Goal: Download file/media

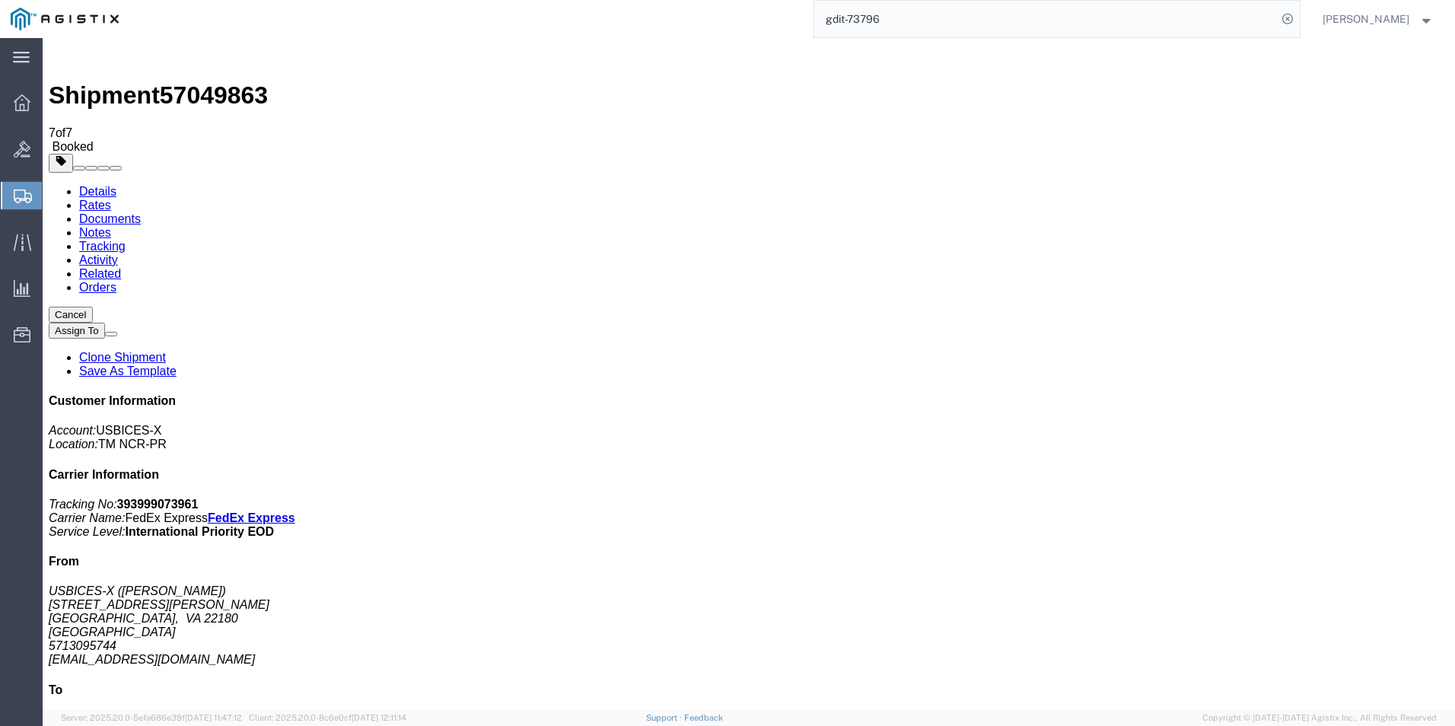
click at [98, 185] on link "Details" at bounding box center [97, 191] width 37 height 13
